Goal: Check status

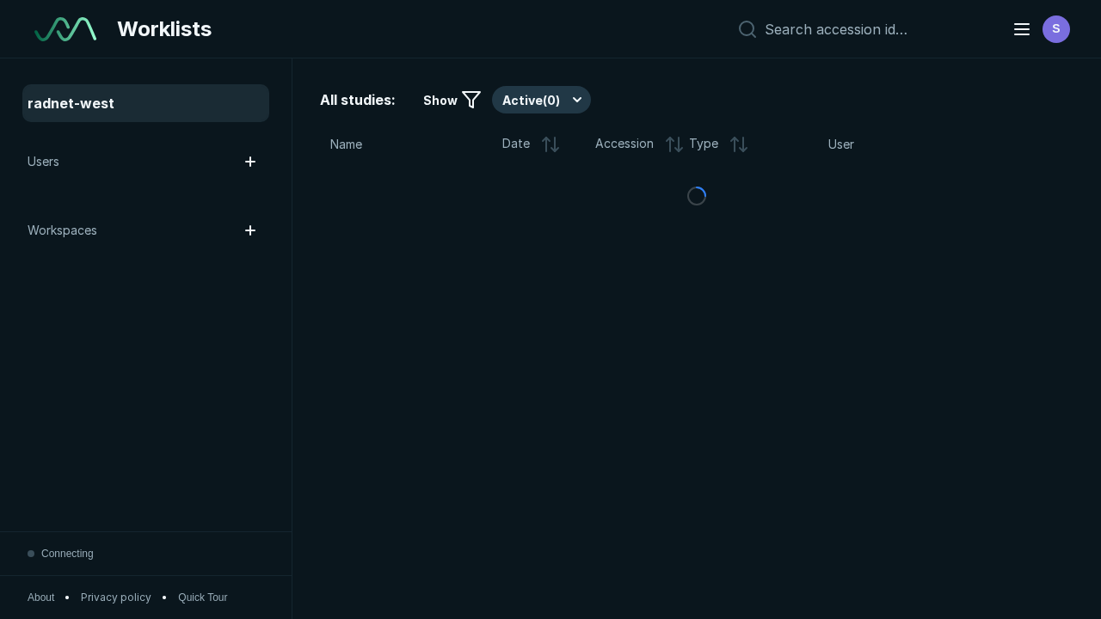
scroll to position [4698, 7167]
